Goal: Communication & Community: Connect with others

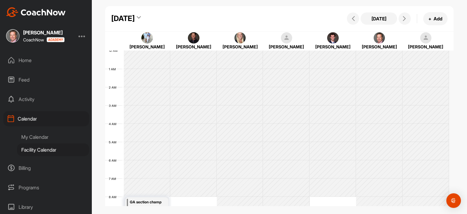
scroll to position [106, 0]
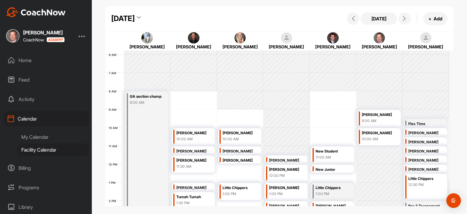
click at [31, 58] on div "Home" at bounding box center [46, 60] width 86 height 15
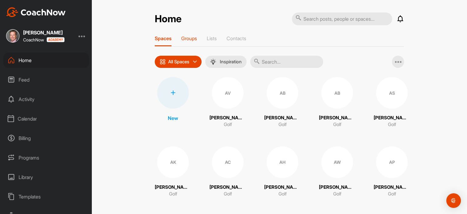
click at [191, 41] on div "Groups" at bounding box center [189, 40] width 16 height 11
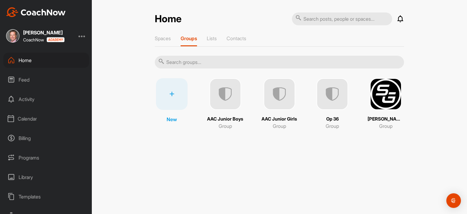
click at [337, 94] on img at bounding box center [333, 94] width 32 height 32
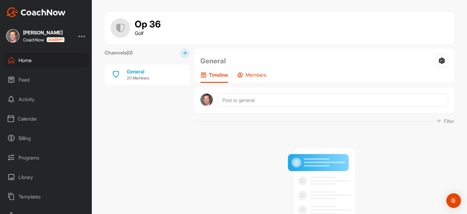
click at [249, 77] on p "Members" at bounding box center [256, 75] width 21 height 6
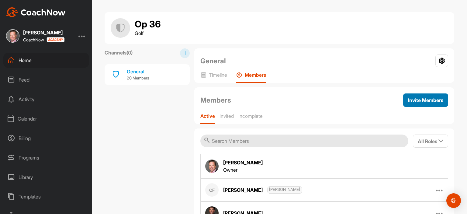
click at [430, 99] on span "Invite Members" at bounding box center [425, 100] width 35 height 6
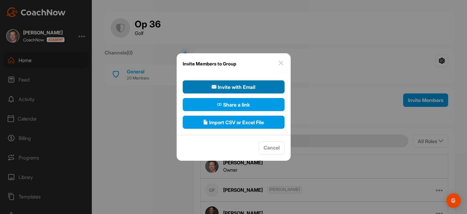
click at [254, 88] on span "Invite with Email" at bounding box center [234, 86] width 44 height 7
select select"] "player"
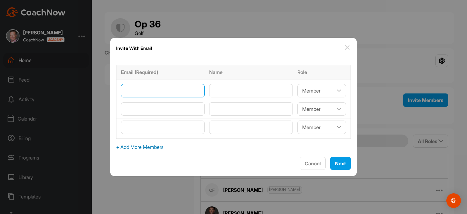
click at [145, 93] on input"] "email" at bounding box center [163, 90] width 84 height 13
type input"] "[EMAIL_ADDRESS][DOMAIN_NAME]"
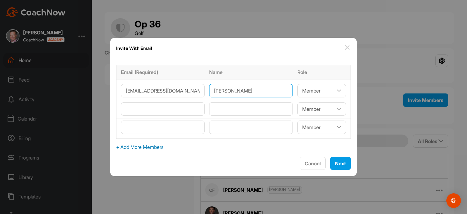
type input"] "[PERSON_NAME]"
click at [318, 87] on select"] "Coach/Admin Member Viewer" at bounding box center [322, 90] width 49 height 13
select select"] "coach"
click at [298, 84] on select"] "Coach/Admin Member Viewer" at bounding box center [322, 90] width 49 height 13
click at [338, 165] on span "Next" at bounding box center [340, 163] width 11 height 6
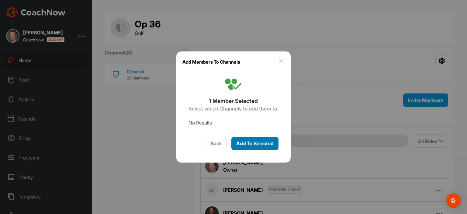
click at [271, 145] on span "Add To Selected" at bounding box center [254, 143] width 37 height 6
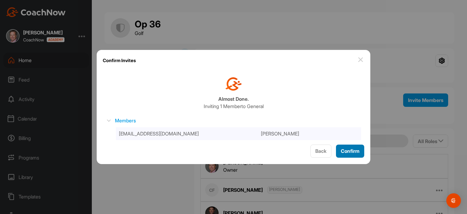
click at [358, 148] on span "Confirm" at bounding box center [350, 151] width 19 height 6
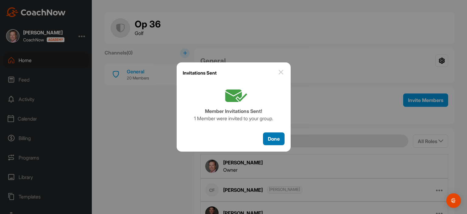
click at [269, 138] on span "Done" at bounding box center [274, 139] width 12 height 6
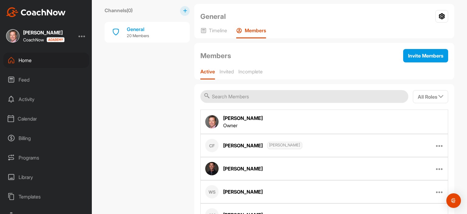
scroll to position [43, 0]
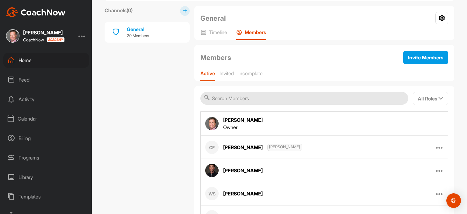
click at [220, 100] on input "text" at bounding box center [304, 98] width 208 height 13
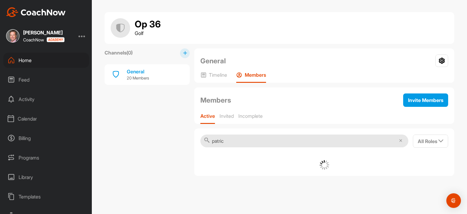
type input "[PERSON_NAME]"
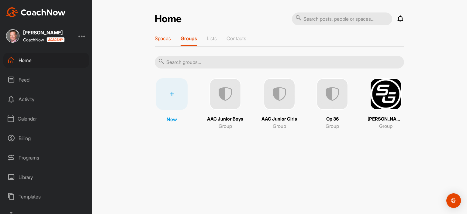
click at [170, 38] on p "Spaces" at bounding box center [163, 38] width 16 height 6
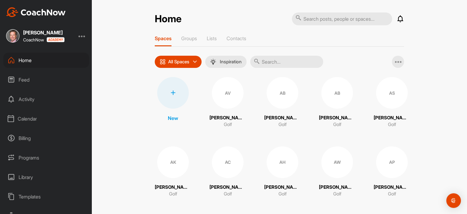
click at [266, 62] on input "text" at bounding box center [286, 62] width 73 height 12
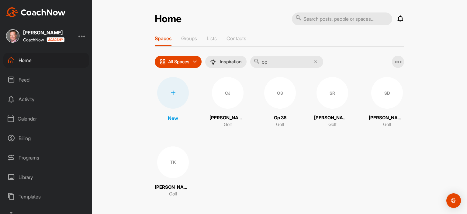
type input "op"
click at [280, 94] on div "O3" at bounding box center [280, 93] width 32 height 32
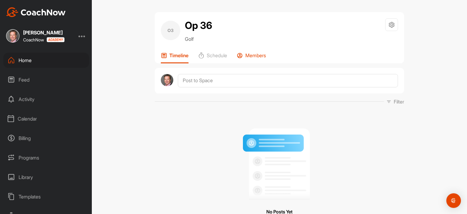
click at [254, 55] on p "Members" at bounding box center [255, 55] width 21 height 6
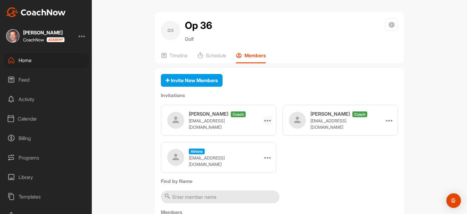
click at [263, 120] on div at bounding box center [267, 120] width 9 height 9
click at [252, 174] on li "Delete" at bounding box center [256, 175] width 33 height 19
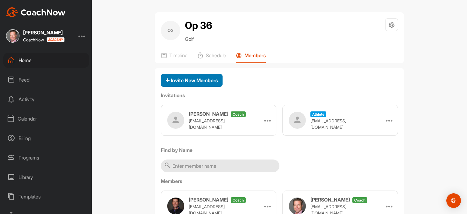
click at [201, 78] on span "Invite New Members" at bounding box center [192, 80] width 52 height 6
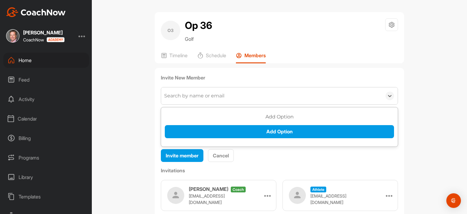
click at [174, 100] on div "Search by name or email" at bounding box center [271, 95] width 221 height 17
type input "[EMAIL_ADDRESS][DOMAIN_NAME]"
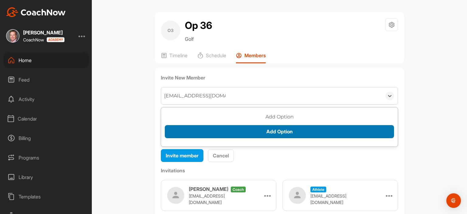
click at [299, 133] on button "Add Option" at bounding box center [279, 131] width 229 height 13
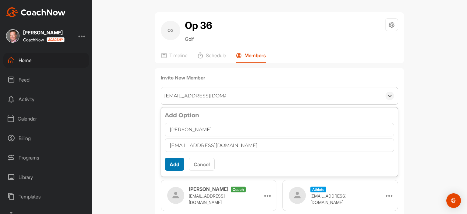
type input "[PERSON_NAME]"
click at [172, 167] on button "Add" at bounding box center [174, 164] width 19 height 13
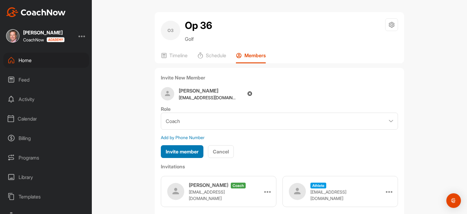
click at [189, 150] on span "Invite member" at bounding box center [182, 151] width 33 height 6
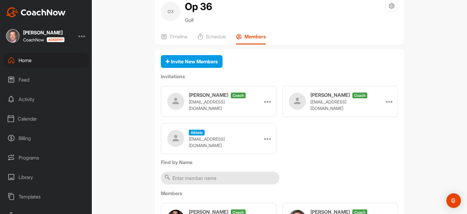
scroll to position [0, 0]
